Goal: Information Seeking & Learning: Compare options

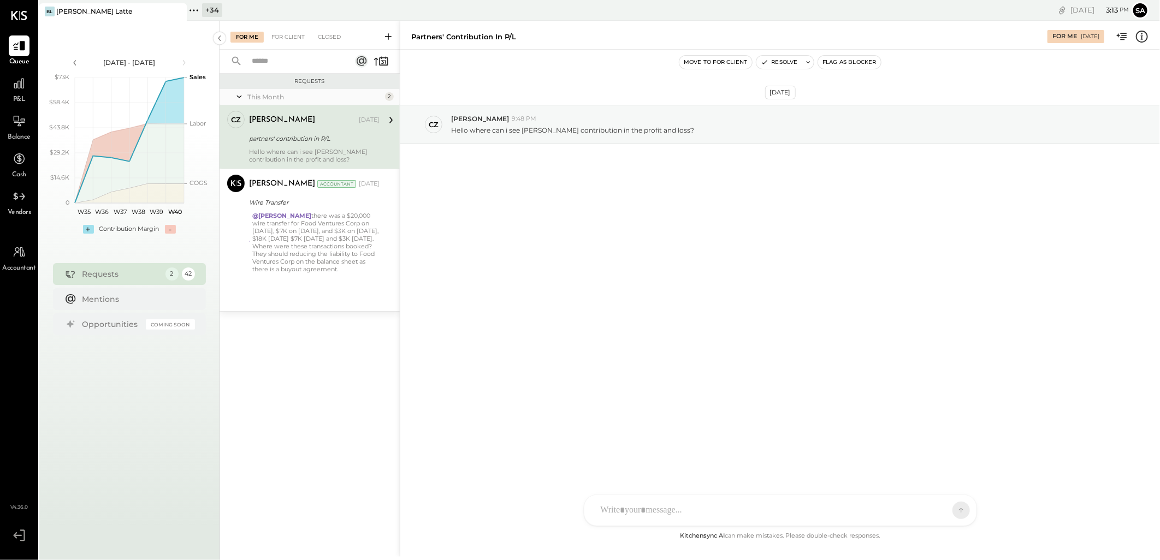
click at [205, 6] on div "+ 34" at bounding box center [212, 10] width 20 height 14
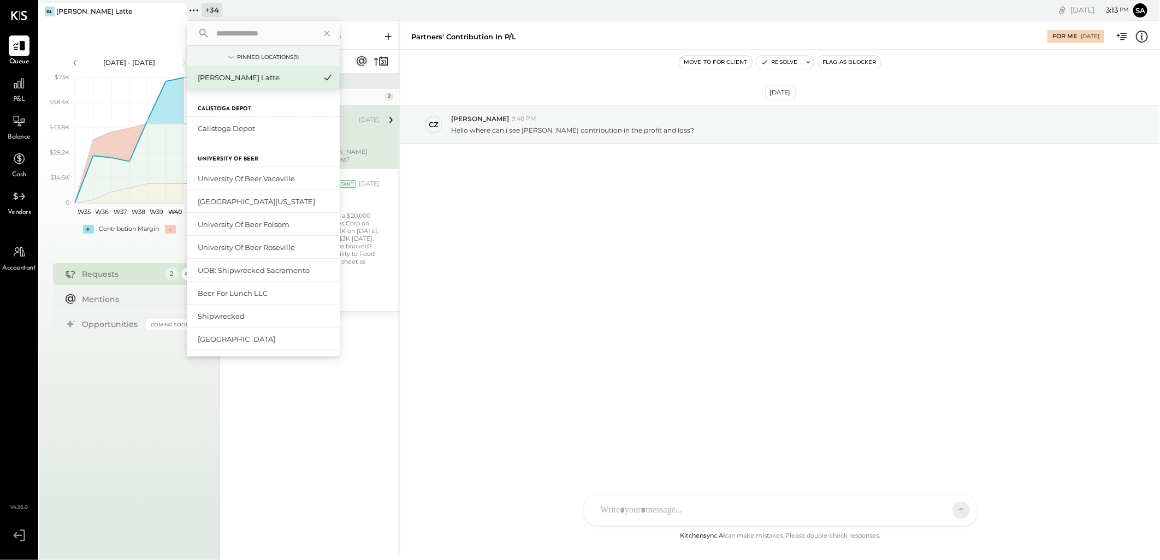
click at [234, 37] on input "text" at bounding box center [263, 33] width 102 height 20
type input "*******"
click at [253, 330] on div "Corporate (Level 8)" at bounding box center [257, 335] width 118 height 10
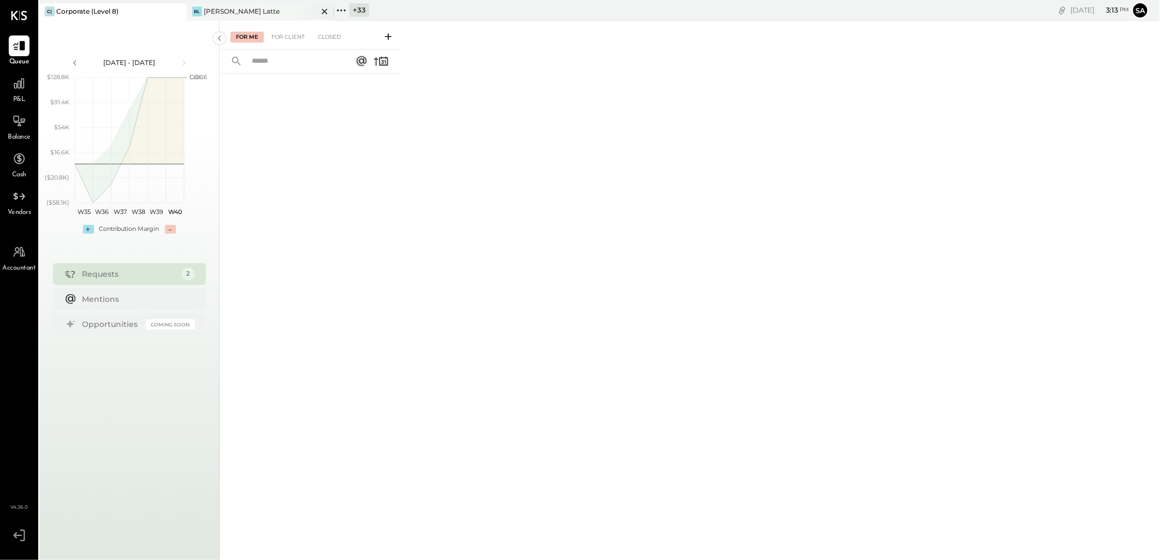
click at [227, 9] on div "[PERSON_NAME] Latte" at bounding box center [242, 11] width 76 height 9
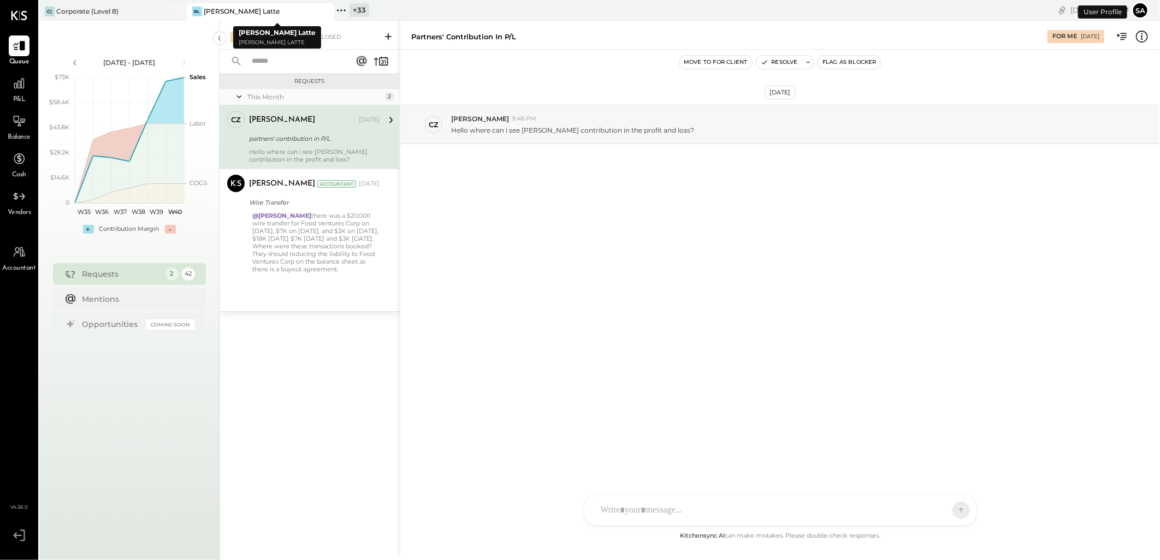
click at [326, 11] on icon at bounding box center [325, 11] width 14 height 13
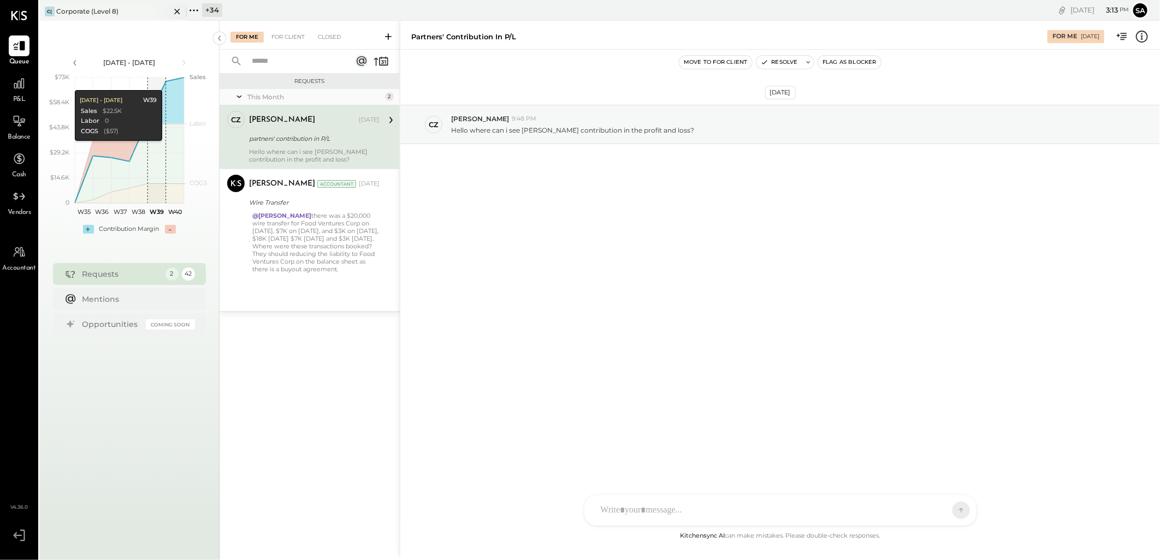
click at [103, 9] on div "Corporate (Level 8)" at bounding box center [87, 11] width 62 height 9
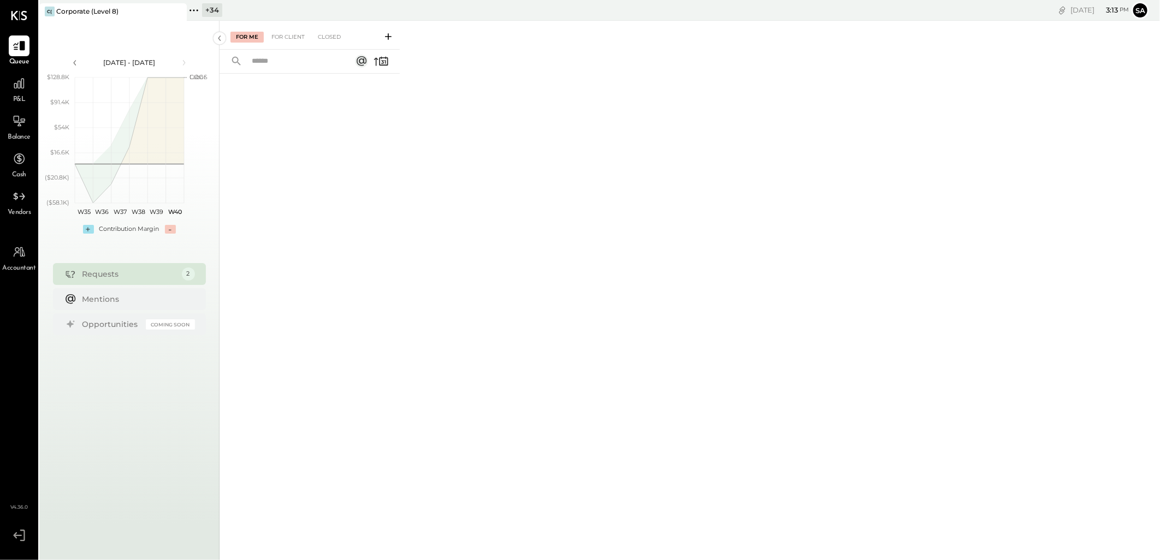
click at [20, 94] on div "P&L" at bounding box center [19, 89] width 21 height 32
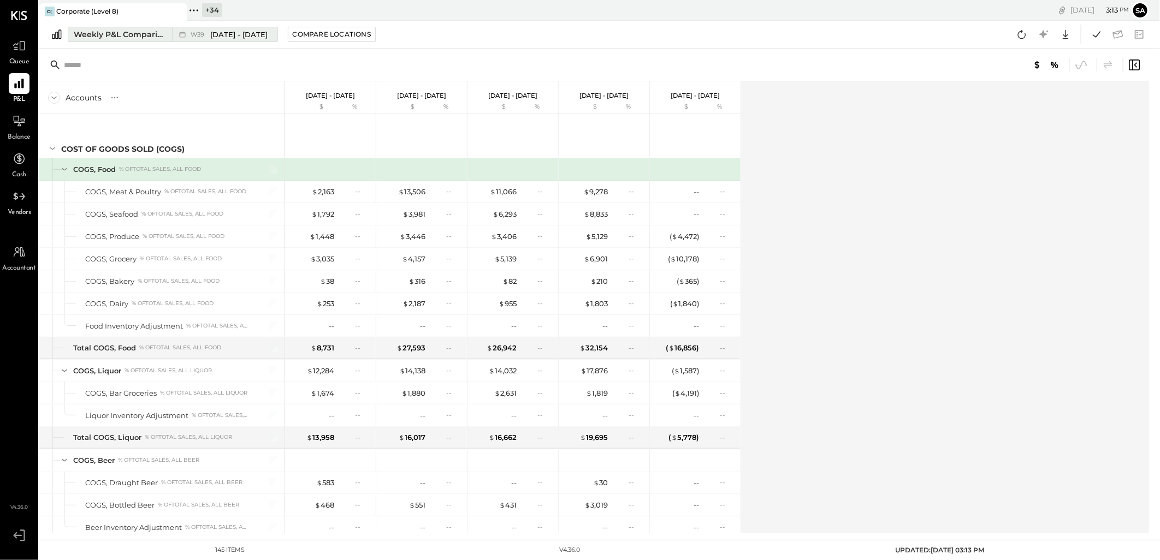
click at [109, 31] on div "Weekly P&L Comparison" at bounding box center [120, 34] width 92 height 11
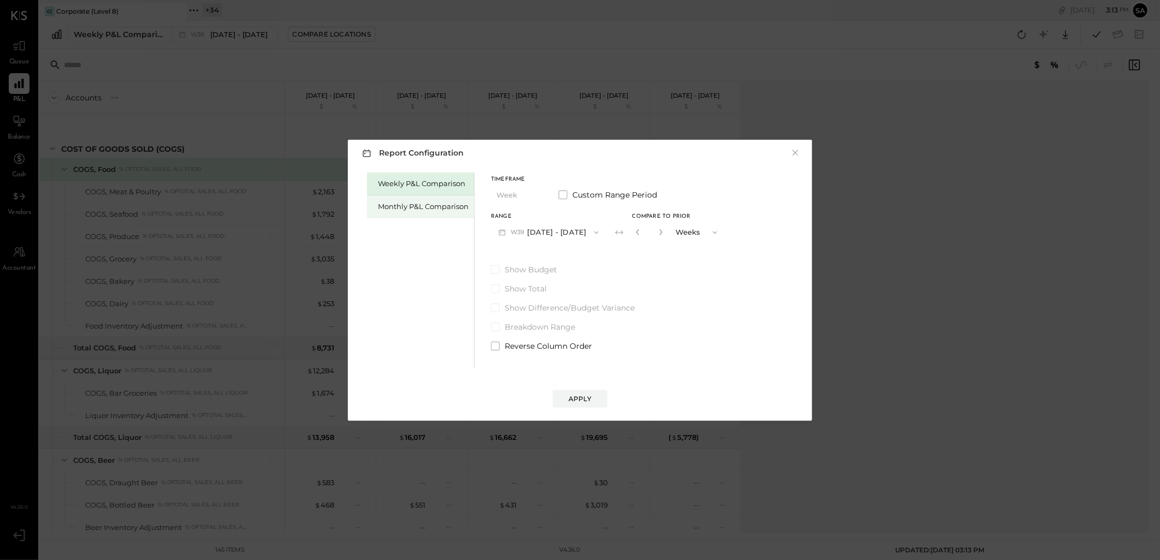
click at [423, 206] on div "Monthly P&L Comparison" at bounding box center [423, 206] width 91 height 10
click at [566, 235] on button "M09 [DATE] - [DATE]" at bounding box center [548, 232] width 115 height 20
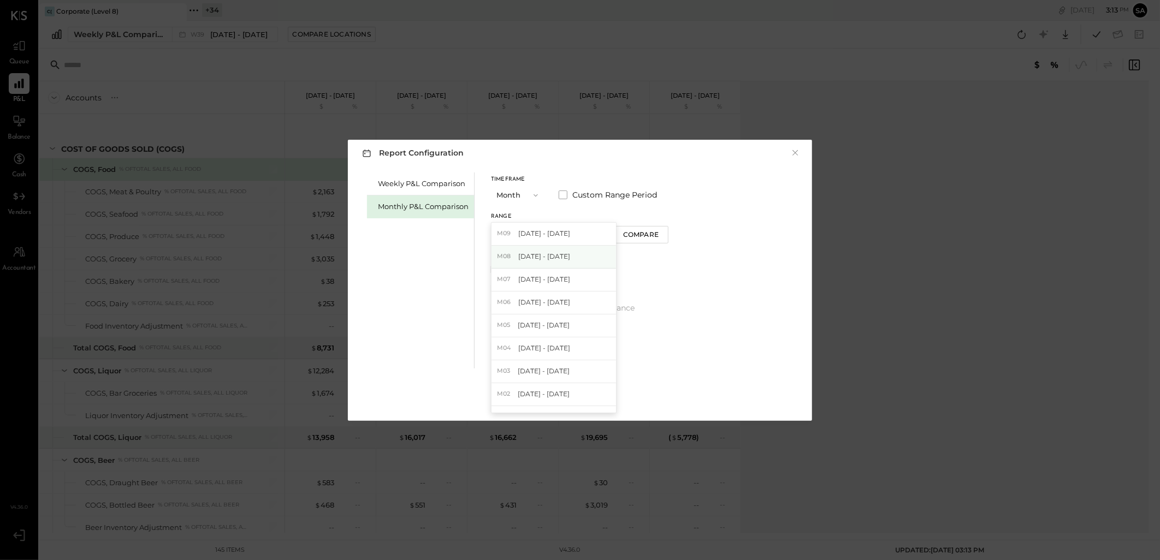
click at [568, 260] on div "M08 [DATE] - [DATE]" at bounding box center [553, 257] width 124 height 23
click at [585, 393] on button "Apply" at bounding box center [580, 398] width 55 height 17
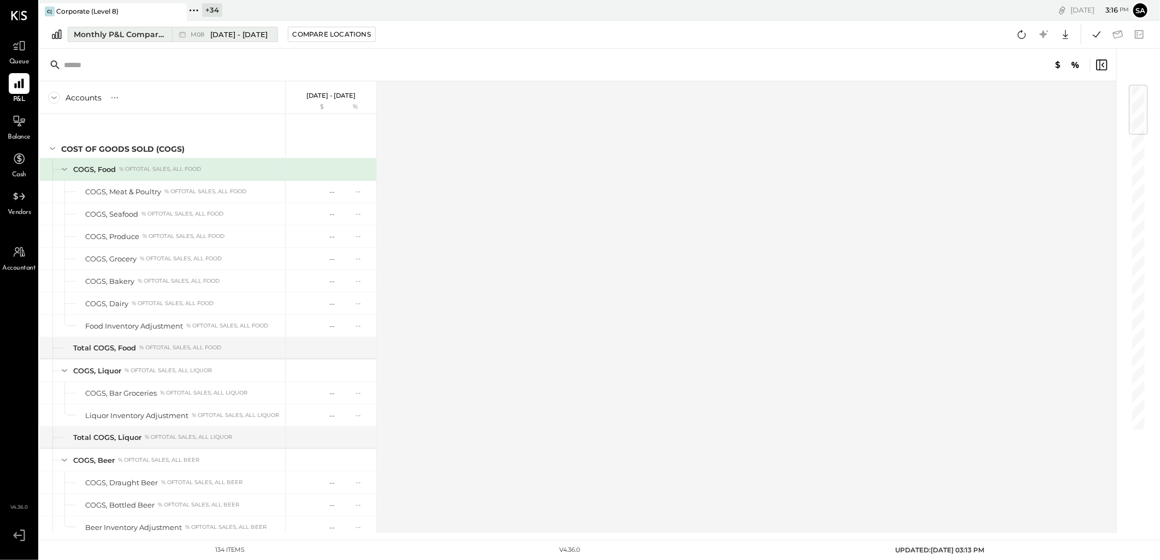
click at [132, 32] on div "Monthly P&L Comparison" at bounding box center [120, 34] width 92 height 11
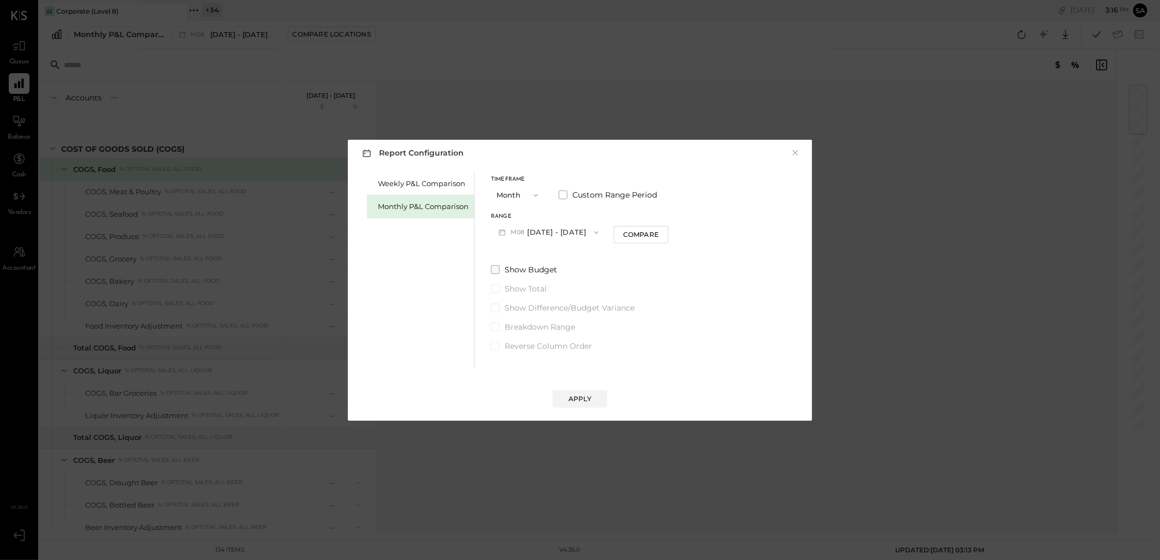
click at [493, 268] on span at bounding box center [495, 269] width 9 height 9
click at [582, 389] on div "Apply" at bounding box center [580, 388] width 442 height 39
click at [589, 402] on div "Apply" at bounding box center [579, 398] width 23 height 9
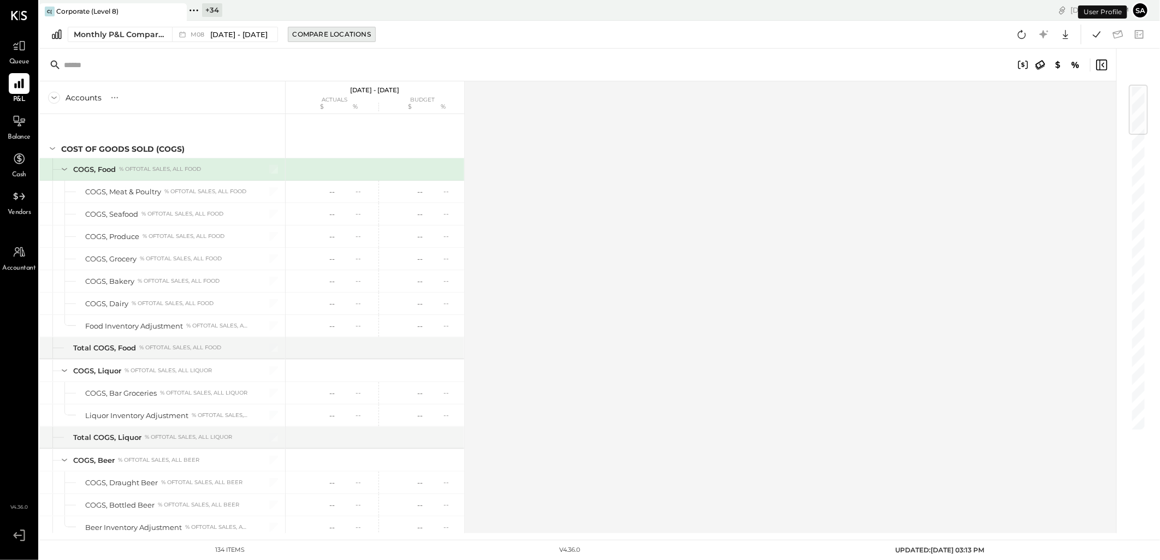
click at [326, 30] on div "Compare Locations" at bounding box center [332, 33] width 78 height 9
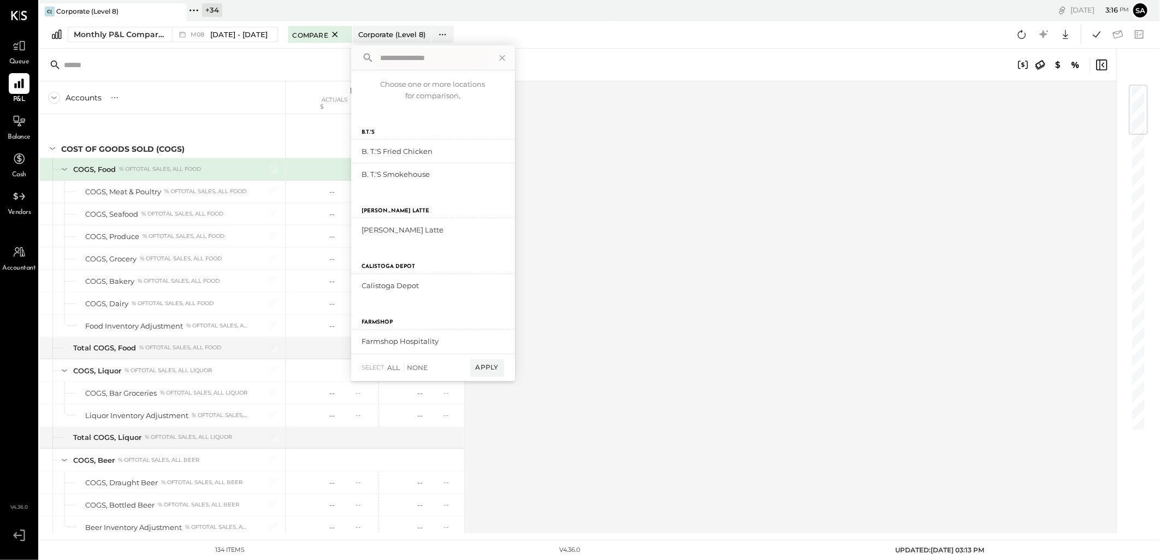
click at [413, 56] on input "text" at bounding box center [432, 58] width 112 height 20
type input "*****"
click at [483, 150] on div "add to compare" at bounding box center [471, 151] width 66 height 13
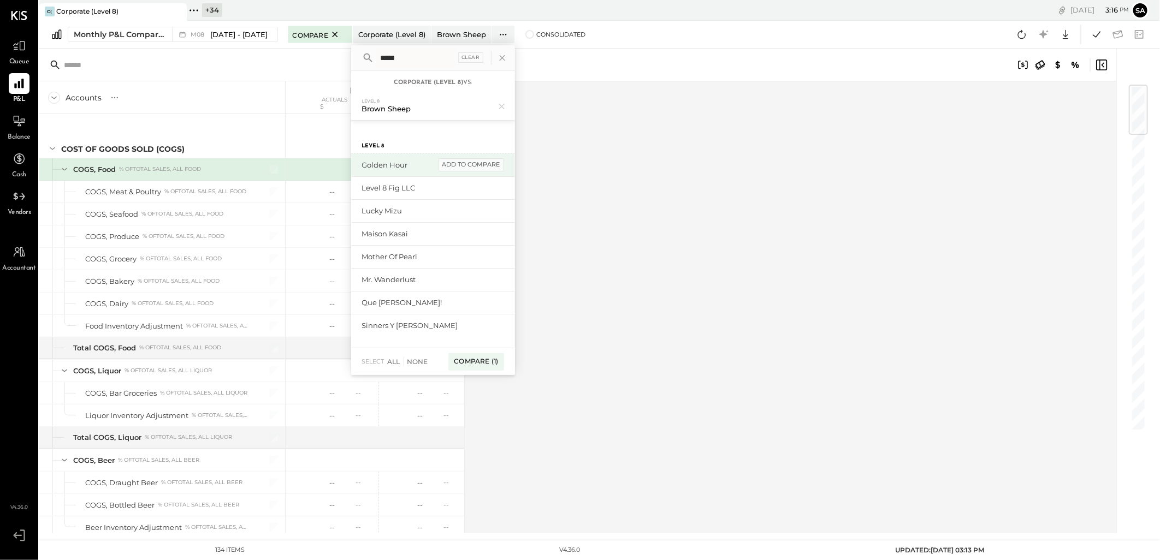
click at [482, 162] on div "add to compare" at bounding box center [471, 164] width 66 height 13
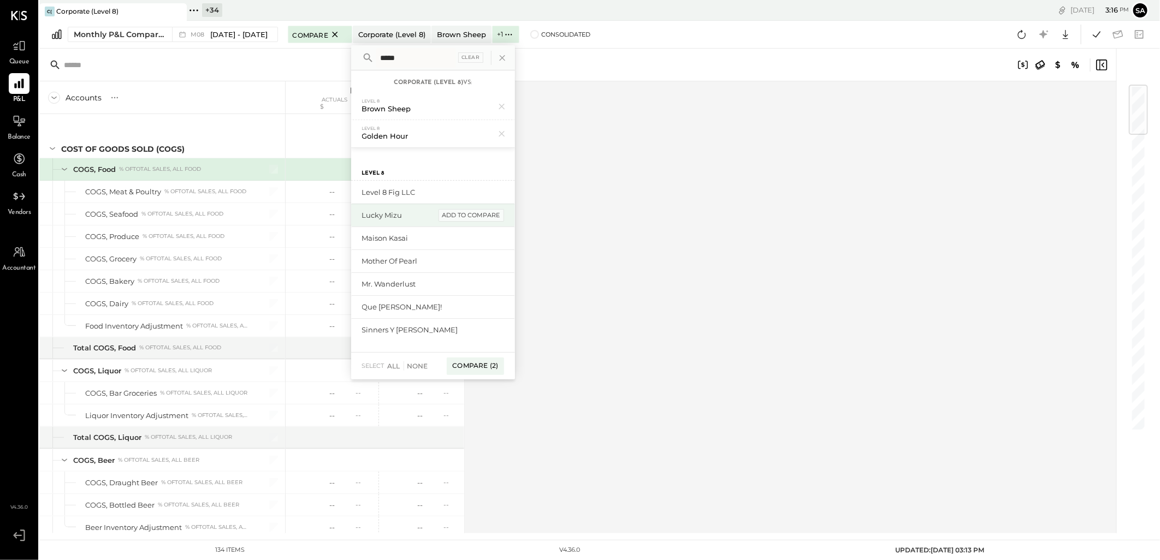
click at [481, 214] on div "add to compare" at bounding box center [471, 215] width 66 height 13
click at [481, 237] on div "add to compare" at bounding box center [471, 242] width 66 height 13
click at [477, 268] on div "add to compare" at bounding box center [471, 270] width 66 height 13
click at [476, 289] on div "add to compare" at bounding box center [471, 288] width 66 height 13
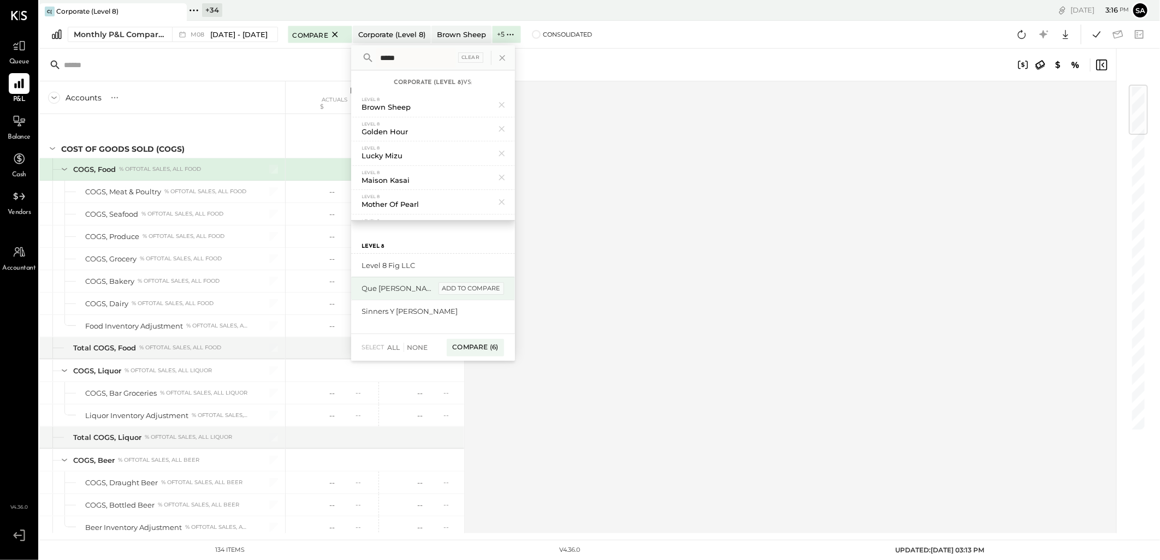
click at [476, 292] on div "add to compare" at bounding box center [471, 288] width 66 height 13
click at [474, 301] on div "Compare (8)" at bounding box center [474, 301] width 57 height 17
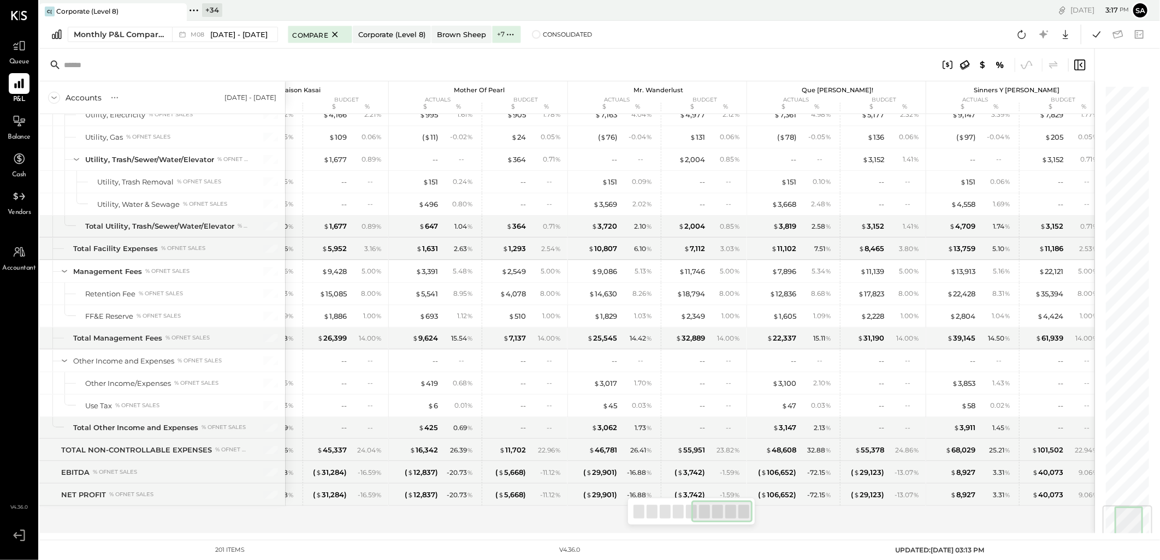
scroll to position [0, 801]
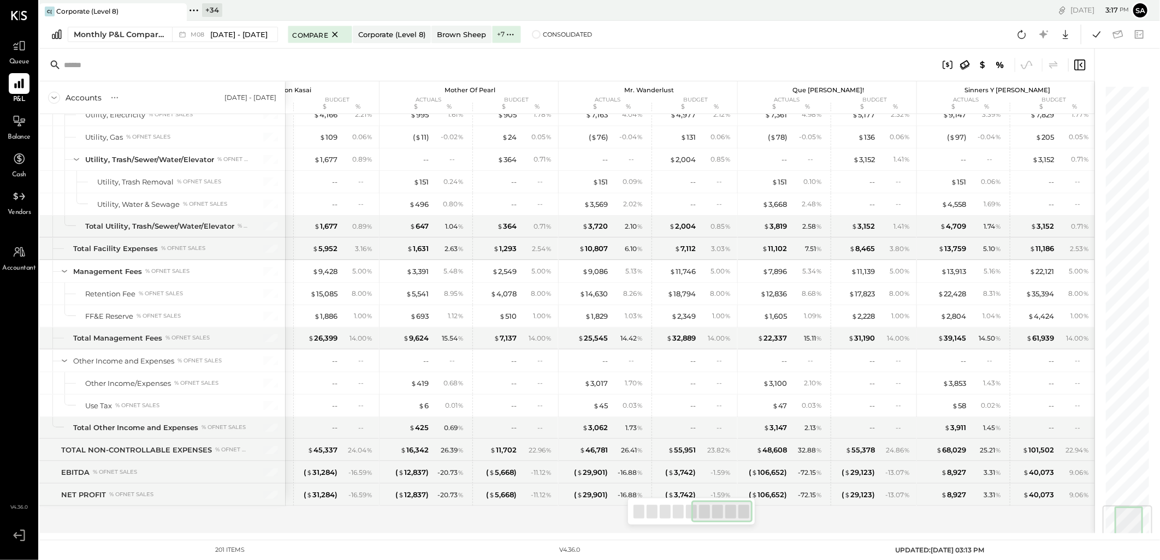
drag, startPoint x: 683, startPoint y: 514, endPoint x: 757, endPoint y: 518, distance: 74.4
click at [757, 518] on div "Accounts S % GL [DATE] - [DATE] Corporate (Level 8) actuals budget $ % $ % Brow…" at bounding box center [566, 291] width 1055 height 485
click at [1064, 35] on icon at bounding box center [1065, 34] width 5 height 9
drag, startPoint x: 1028, startPoint y: 97, endPoint x: 1016, endPoint y: 169, distance: 73.1
click at [1028, 97] on div "Excel" at bounding box center [1031, 98] width 87 height 23
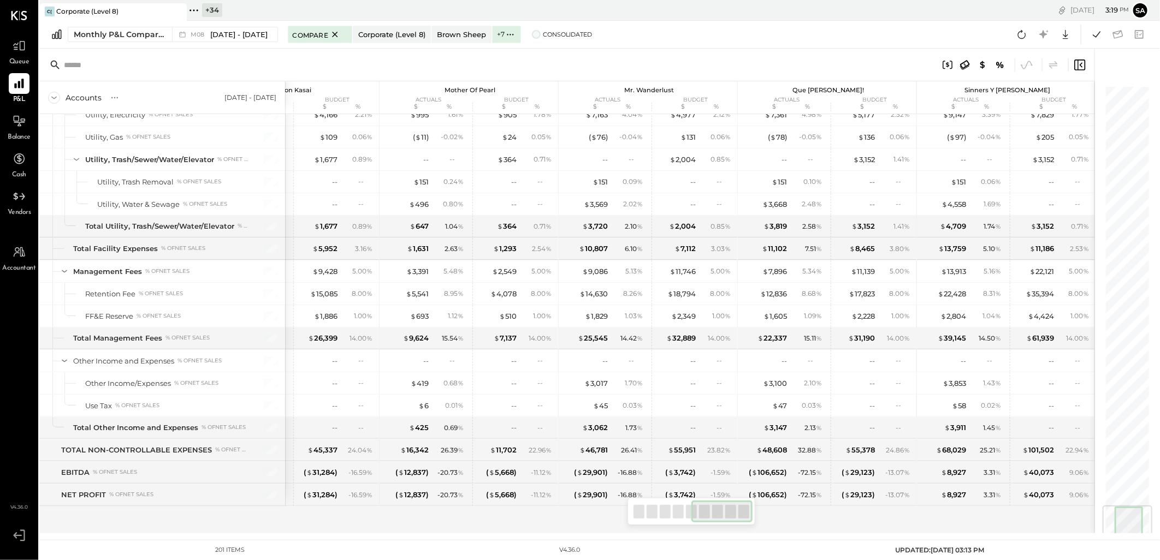
click at [554, 36] on span "Consolidated" at bounding box center [567, 35] width 49 height 8
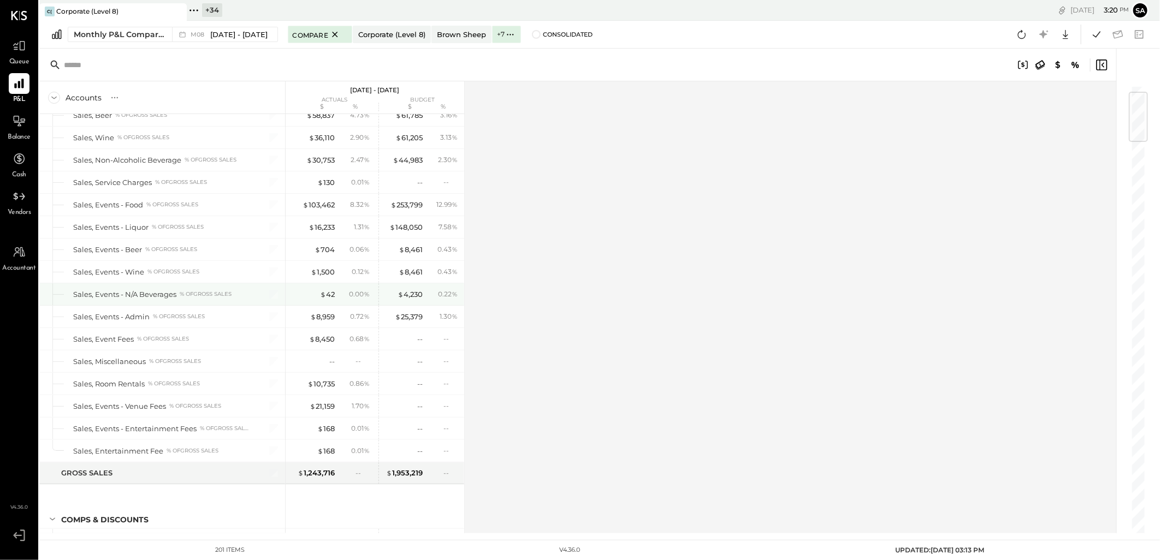
scroll to position [182, 0]
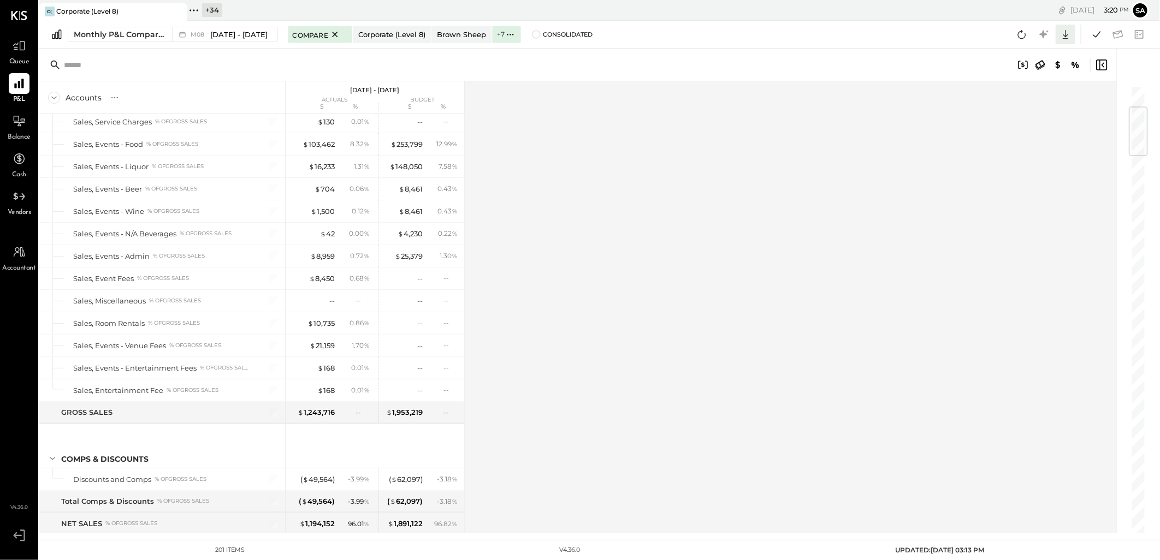
click at [1067, 32] on icon at bounding box center [1065, 34] width 14 height 14
click at [1018, 96] on div "Excel" at bounding box center [1031, 98] width 87 height 23
click at [684, 315] on div "Accounts S % GL [DATE] - [DATE] actuals budget $ % $ % SALES Sales, Food % of G…" at bounding box center [578, 307] width 1078 height 452
click at [19, 131] on div at bounding box center [19, 121] width 21 height 21
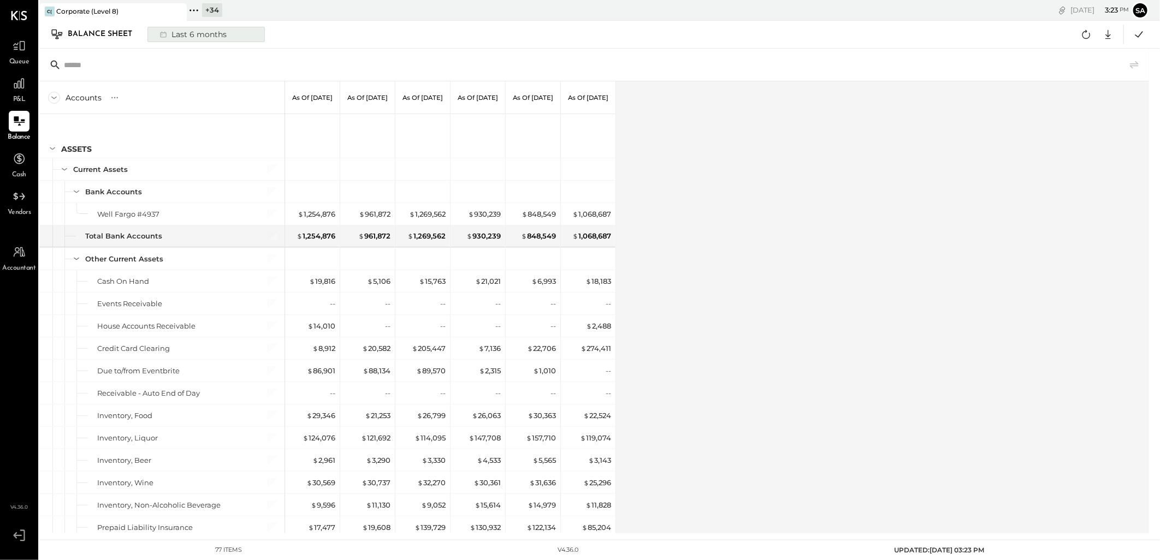
click at [176, 34] on div "Last 6 months" at bounding box center [192, 34] width 78 height 14
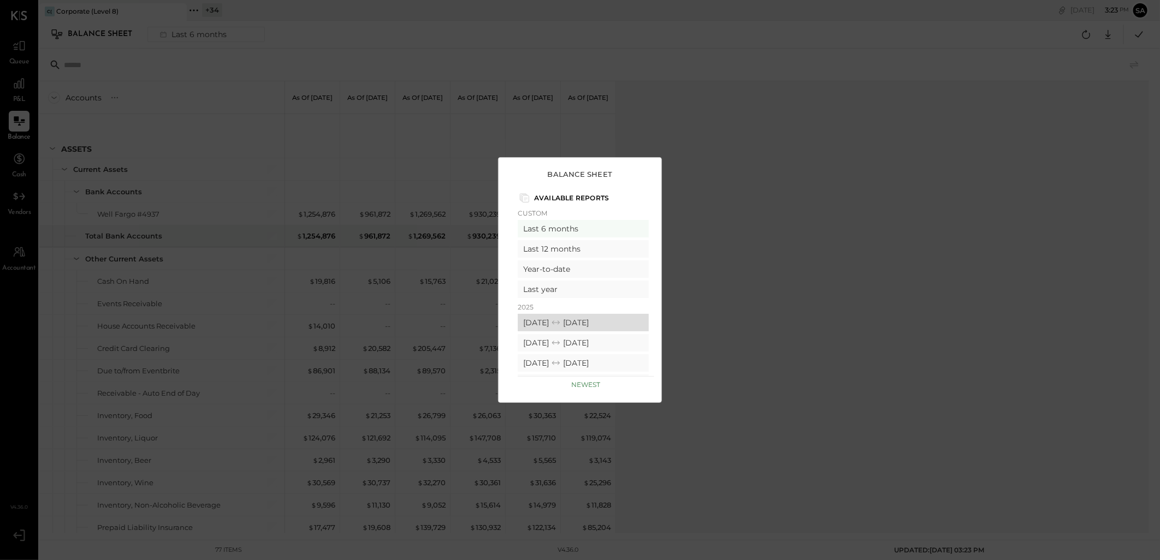
click at [550, 321] on div "[DATE] [DATE]" at bounding box center [583, 322] width 131 height 17
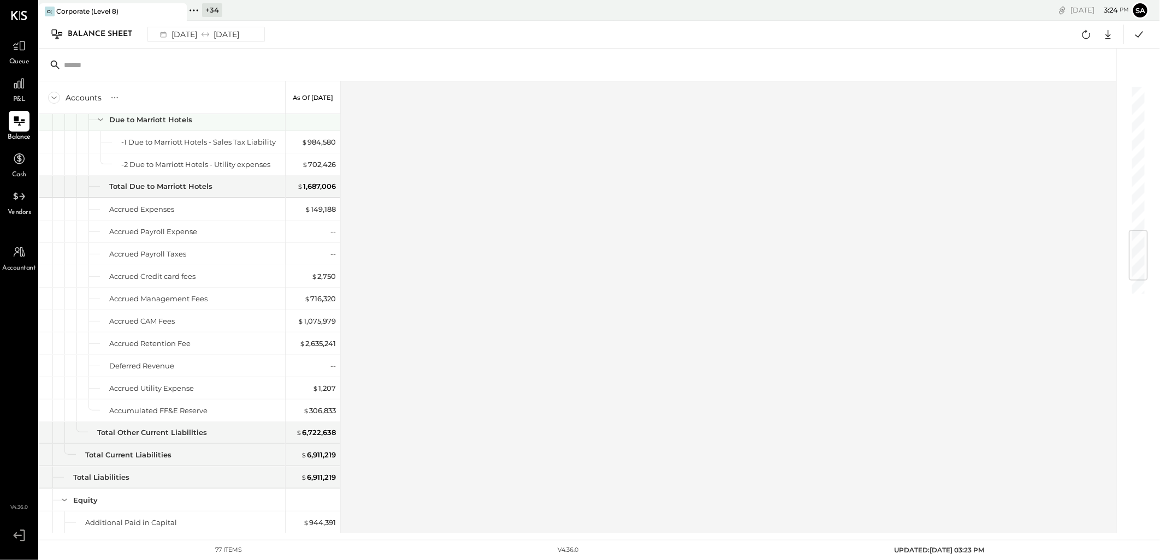
scroll to position [1334, 0]
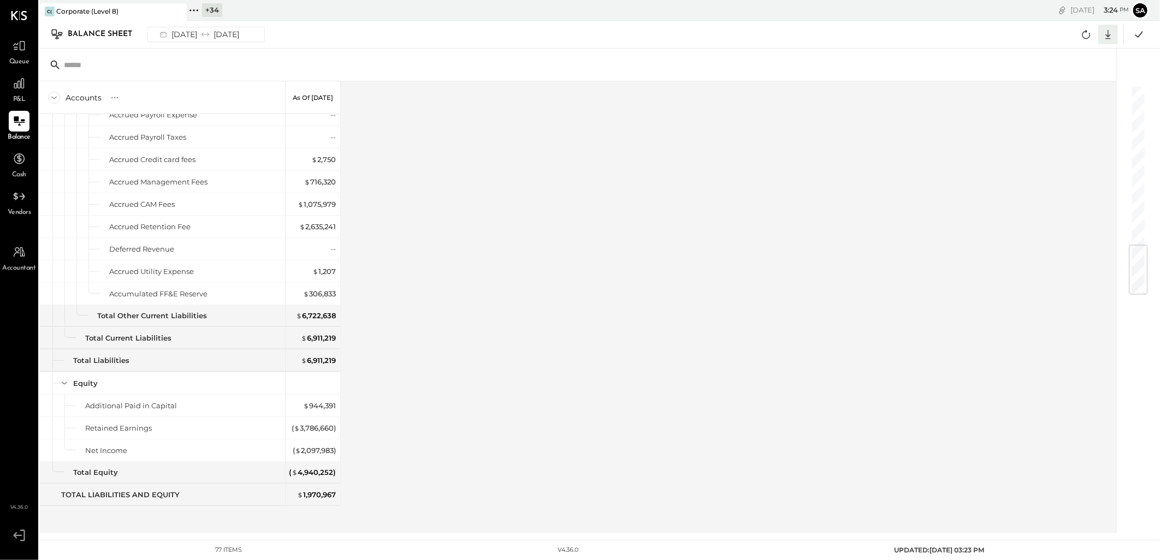
click at [1110, 39] on icon at bounding box center [1108, 34] width 14 height 14
click at [1074, 50] on link "CSV" at bounding box center [1073, 52] width 87 height 23
click at [1107, 38] on icon at bounding box center [1107, 34] width 5 height 9
click at [1058, 98] on div "Excel" at bounding box center [1073, 98] width 87 height 23
click at [410, 295] on div "Accounts S GL As of [DATE] ASSETS Current Assets Bank Accounts Well Fargo #4937…" at bounding box center [578, 307] width 1078 height 452
